Goal: Task Accomplishment & Management: Manage account settings

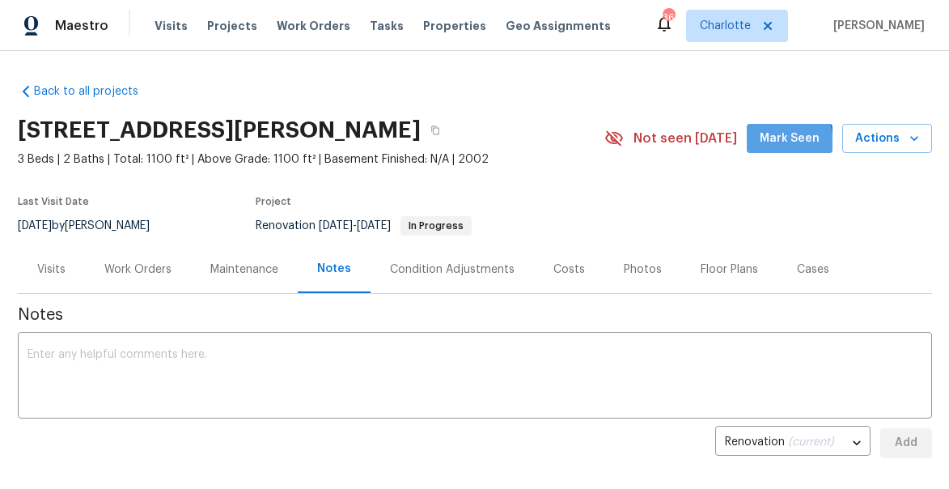
click at [770, 145] on span "Mark Seen" at bounding box center [790, 139] width 60 height 20
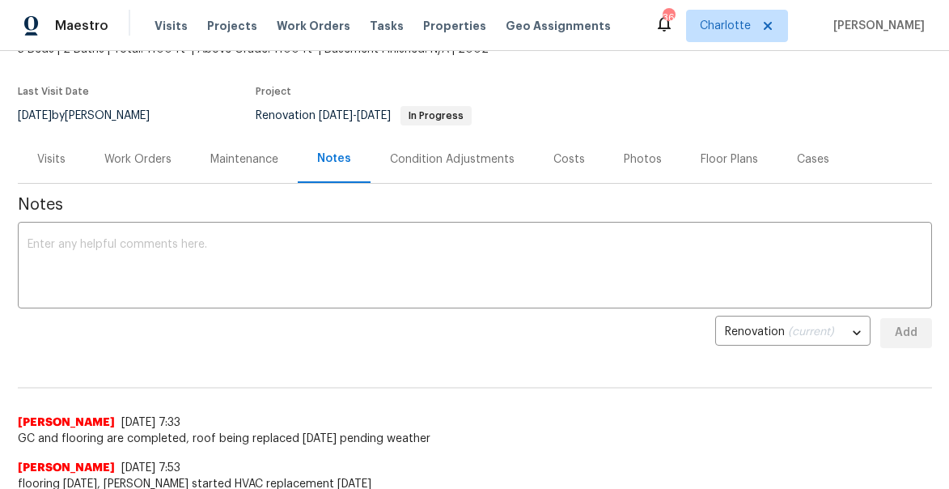
scroll to position [156, 0]
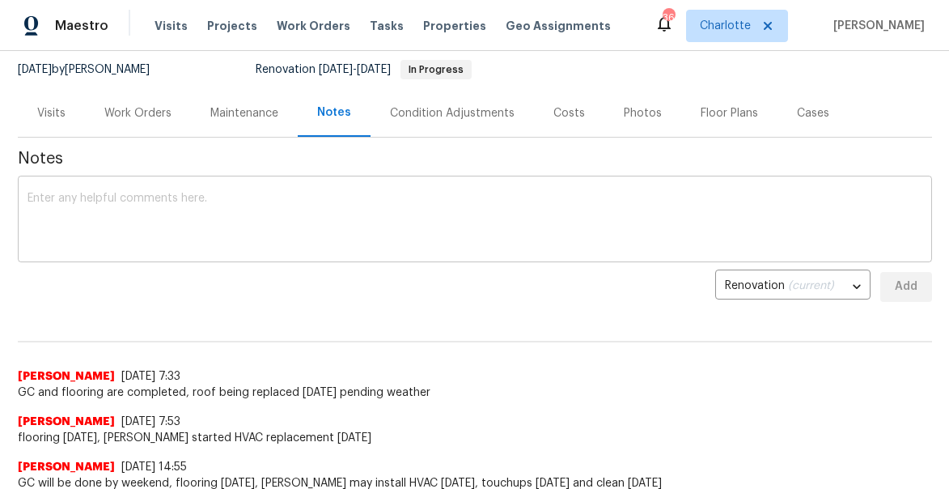
click at [172, 215] on textarea at bounding box center [475, 221] width 895 height 57
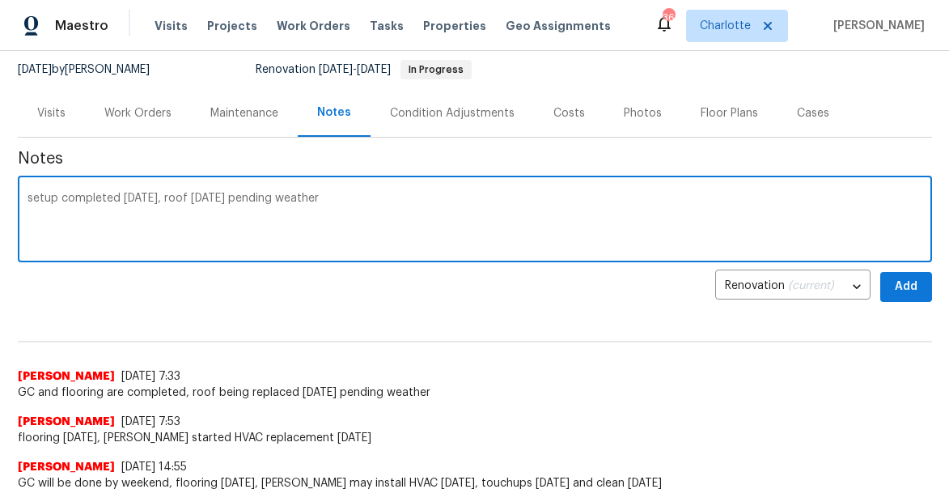
type textarea "setup completed [DATE], roof [DATE] pending weather"
click at [904, 289] on span "Add" at bounding box center [906, 287] width 26 height 20
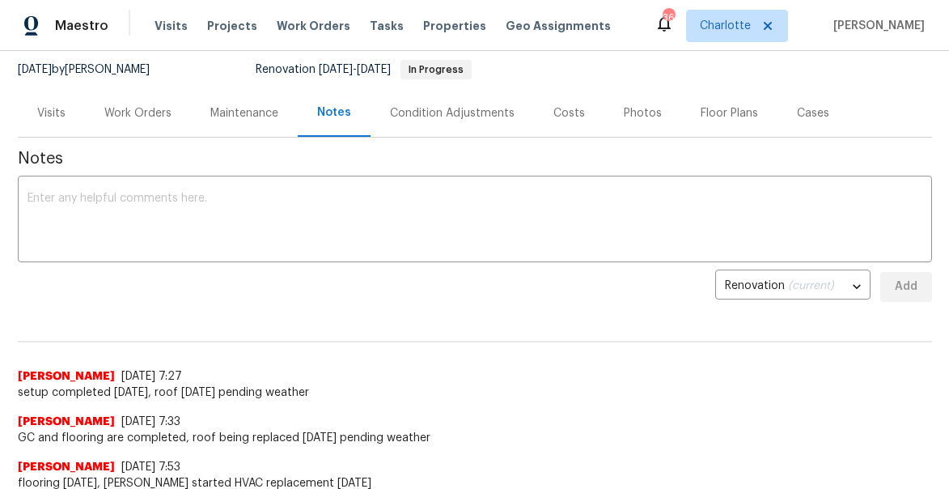
click at [134, 105] on div "Work Orders" at bounding box center [137, 113] width 67 height 16
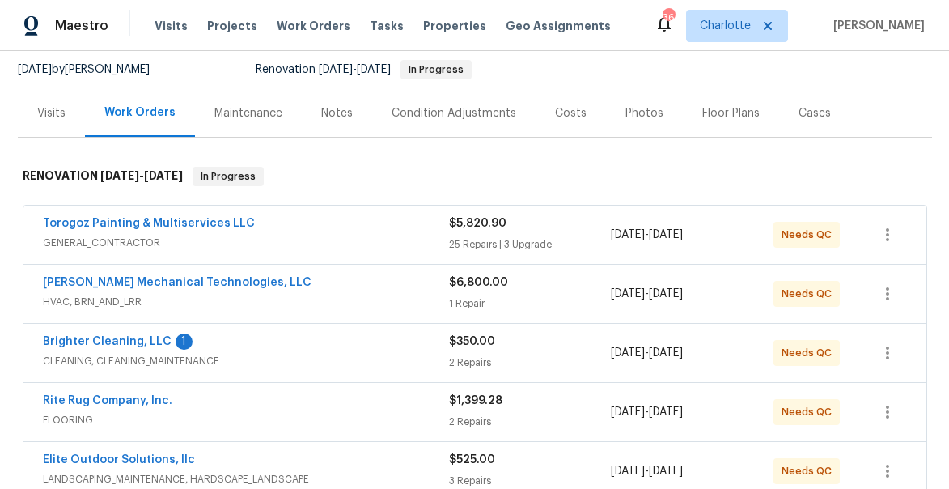
click at [83, 334] on span "Brighter Cleaning, LLC" at bounding box center [107, 341] width 129 height 16
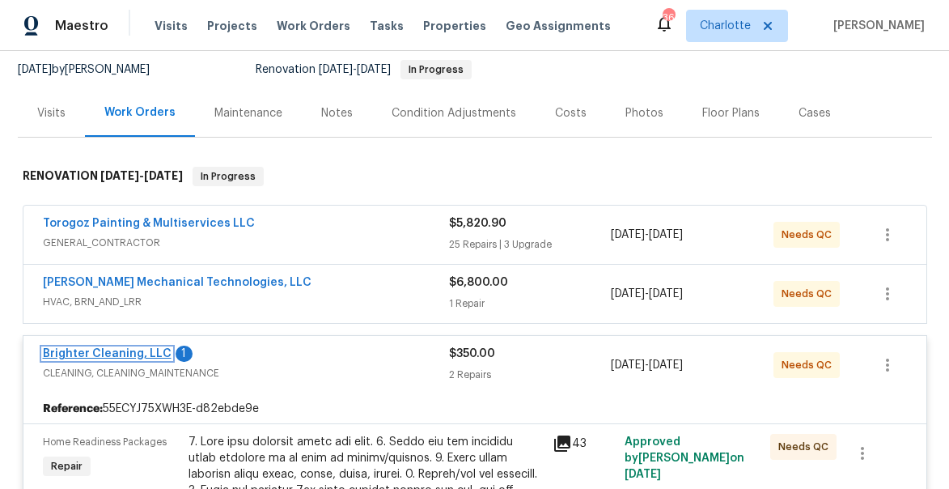
click at [98, 356] on link "Brighter Cleaning, LLC" at bounding box center [107, 353] width 129 height 11
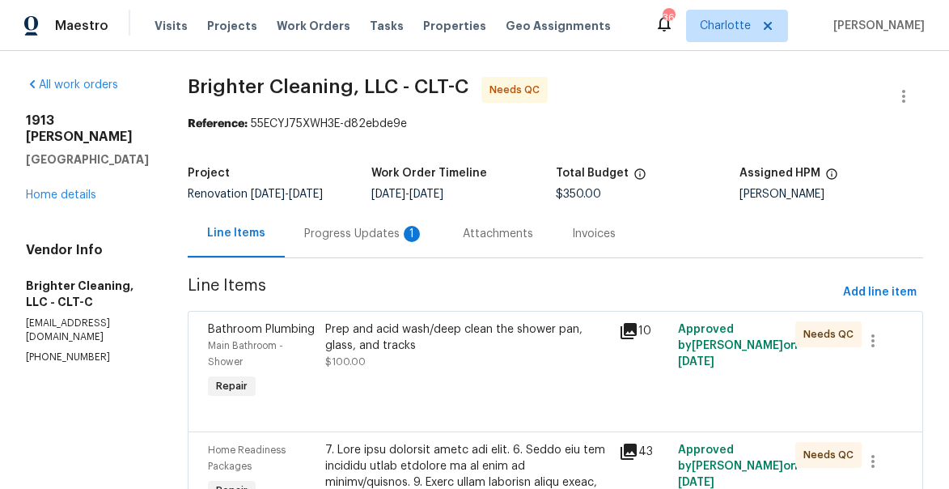
click at [332, 235] on div "Progress Updates 1" at bounding box center [364, 234] width 120 height 16
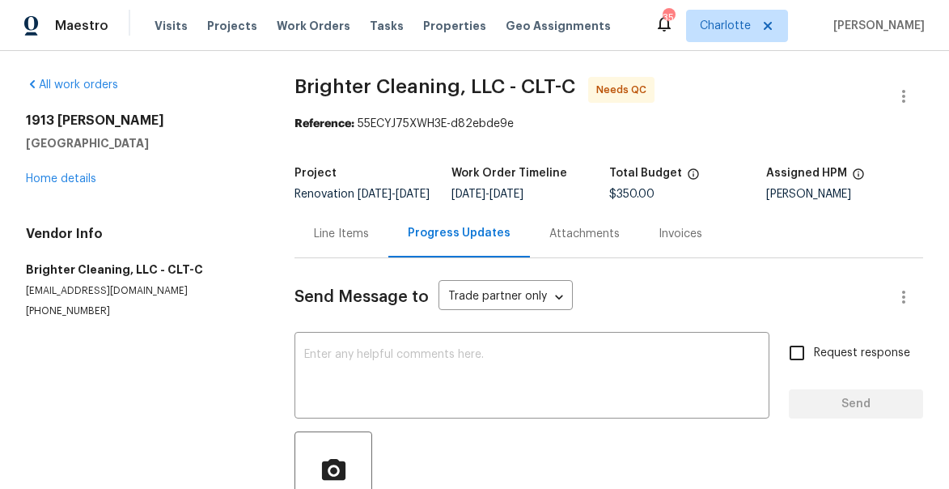
click at [334, 242] on div "Line Items" at bounding box center [341, 234] width 55 height 16
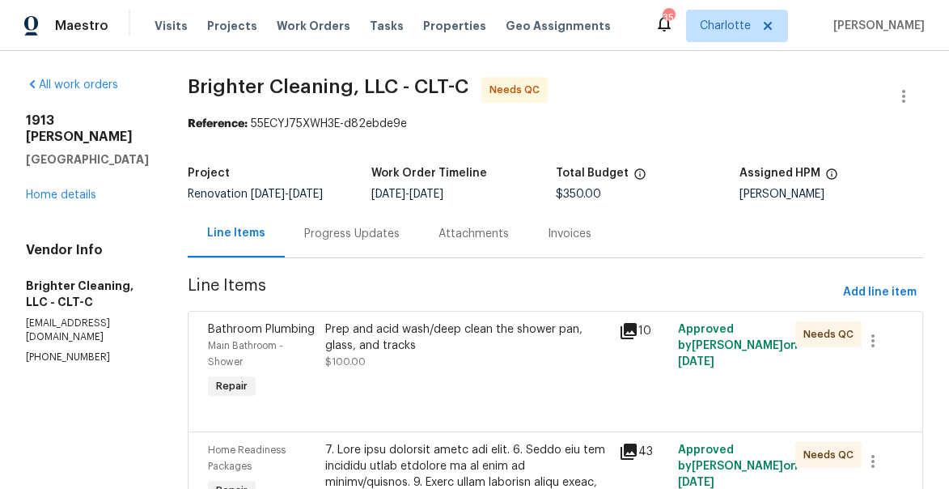
click at [621, 333] on icon at bounding box center [628, 330] width 19 height 19
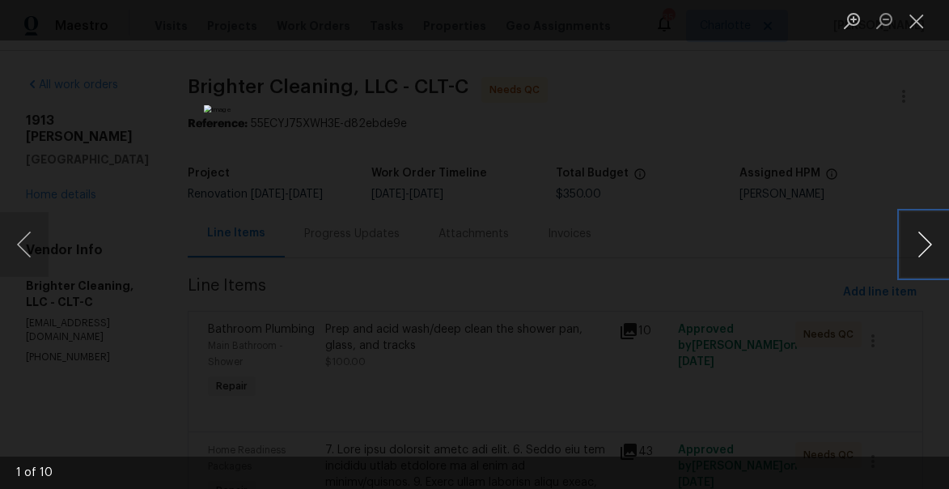
click at [913, 242] on button "Next image" at bounding box center [924, 244] width 49 height 65
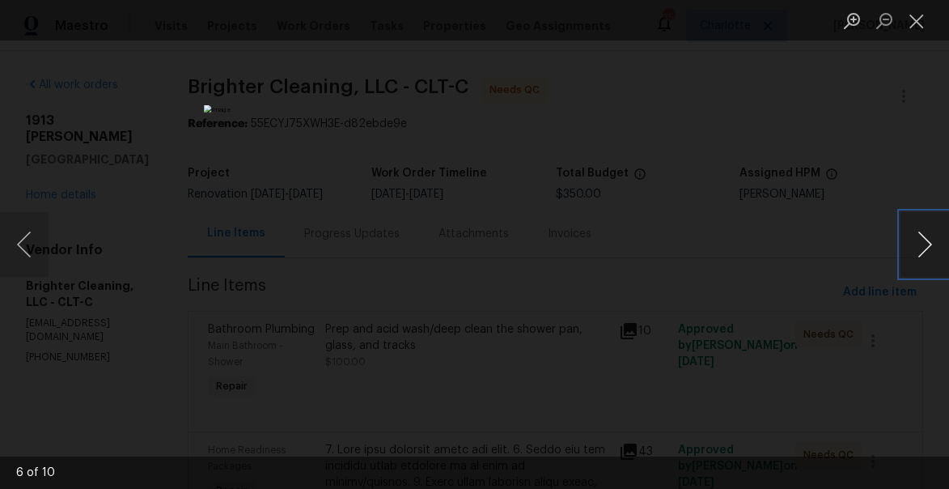
click at [913, 242] on button "Next image" at bounding box center [924, 244] width 49 height 65
click at [918, 20] on button "Close lightbox" at bounding box center [916, 20] width 32 height 28
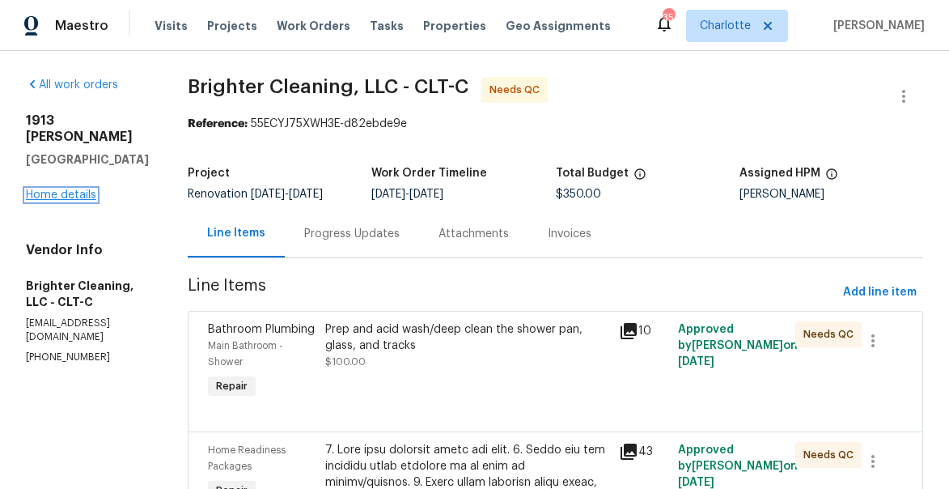
click at [70, 197] on link "Home details" at bounding box center [61, 194] width 70 height 11
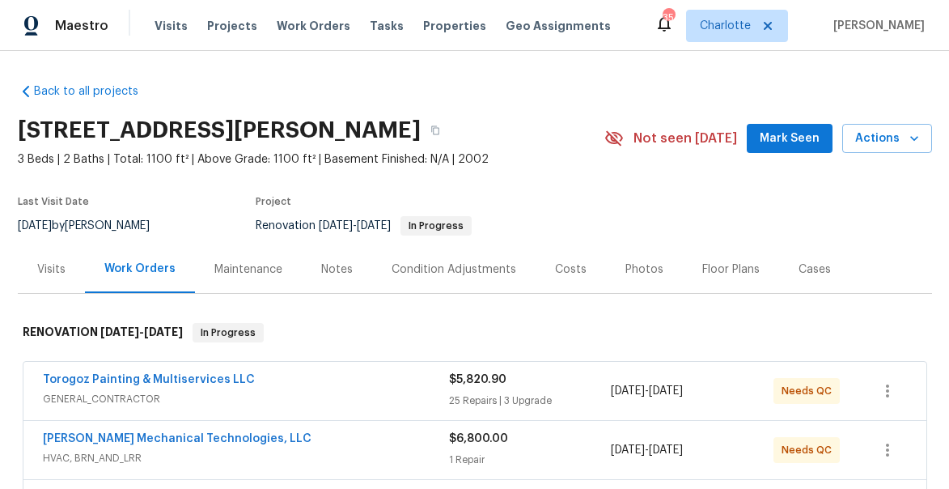
click at [795, 131] on span "Mark Seen" at bounding box center [790, 139] width 60 height 20
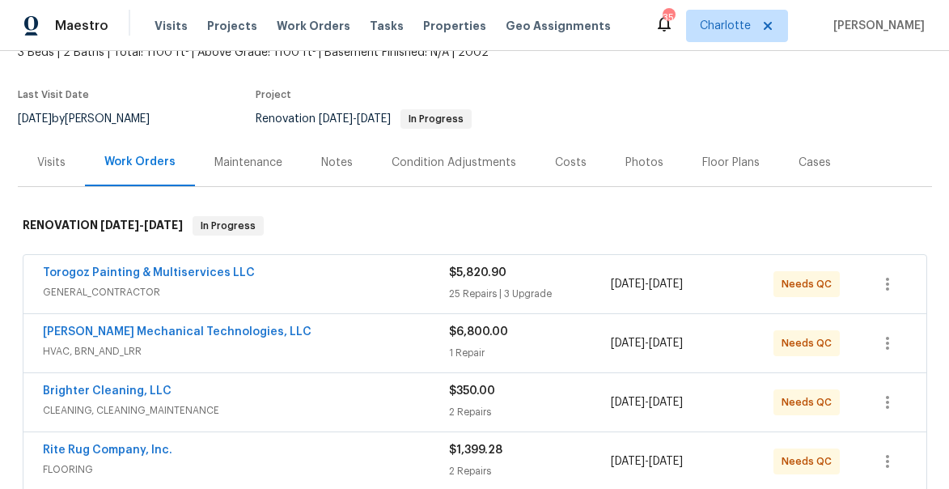
scroll to position [112, 0]
